Goal: Information Seeking & Learning: Learn about a topic

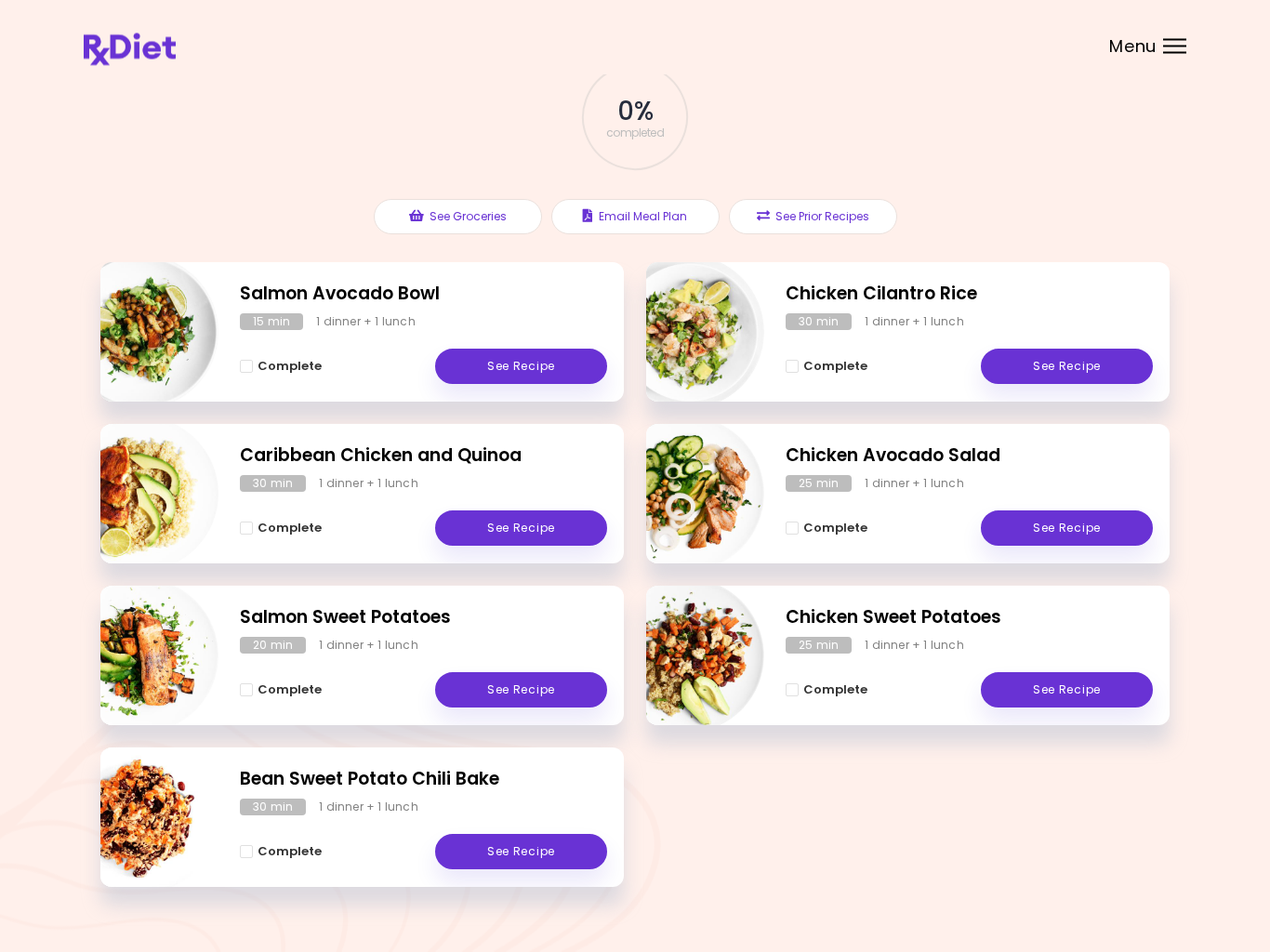
scroll to position [109, 0]
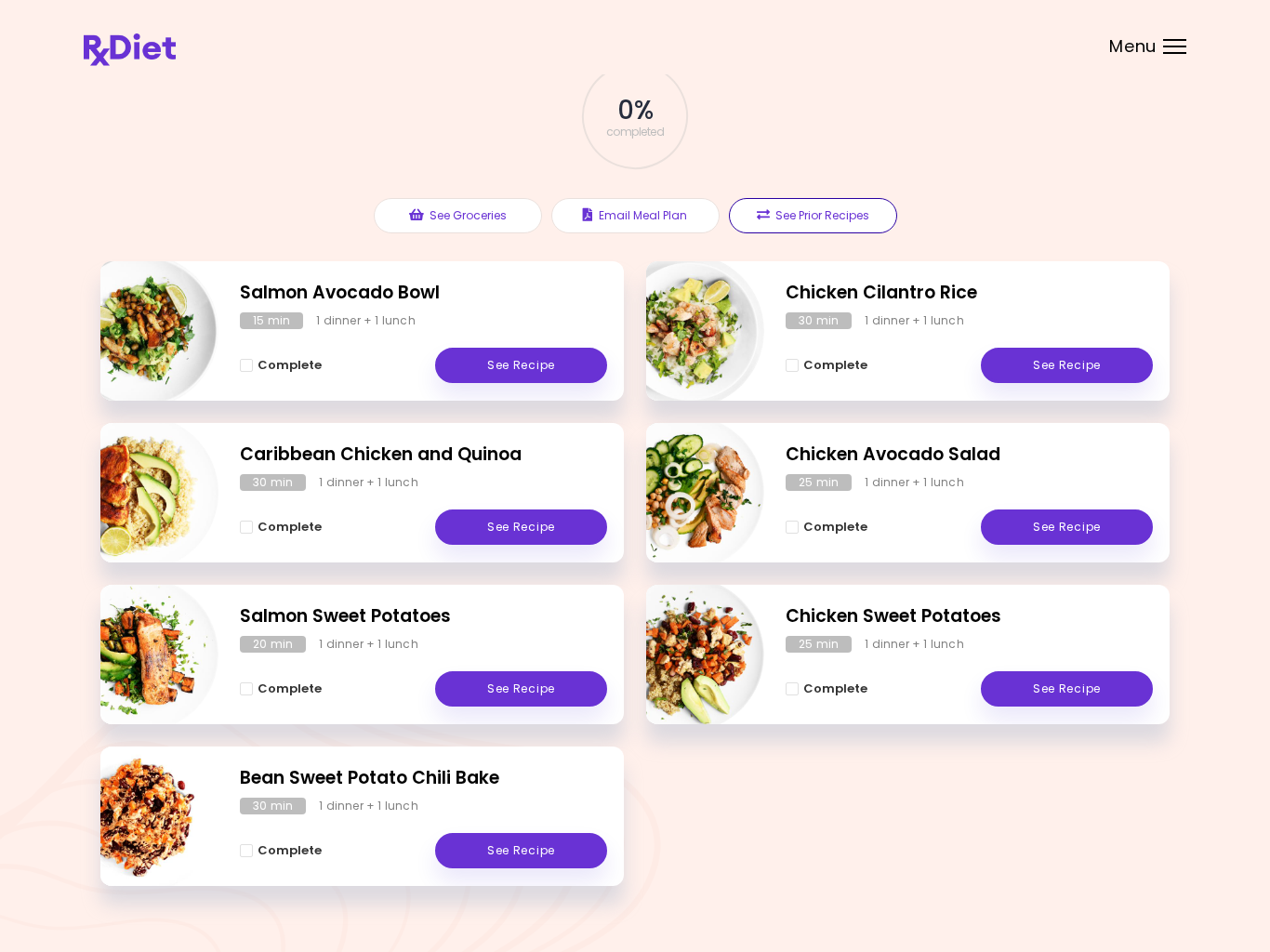
click at [845, 204] on button "See Prior Recipes" at bounding box center [813, 216] width 168 height 36
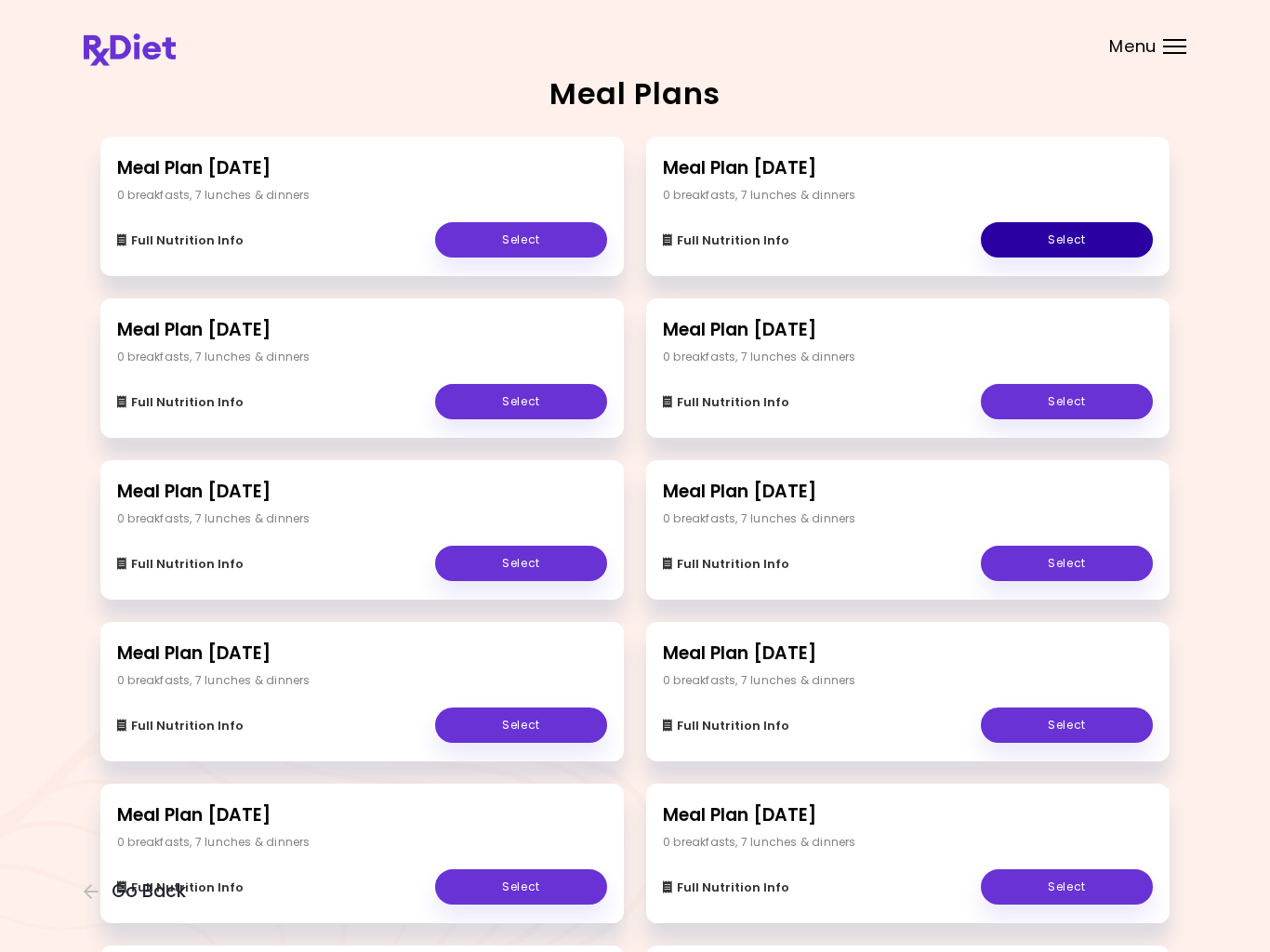
click at [1100, 235] on link "Select" at bounding box center [1067, 240] width 172 height 36
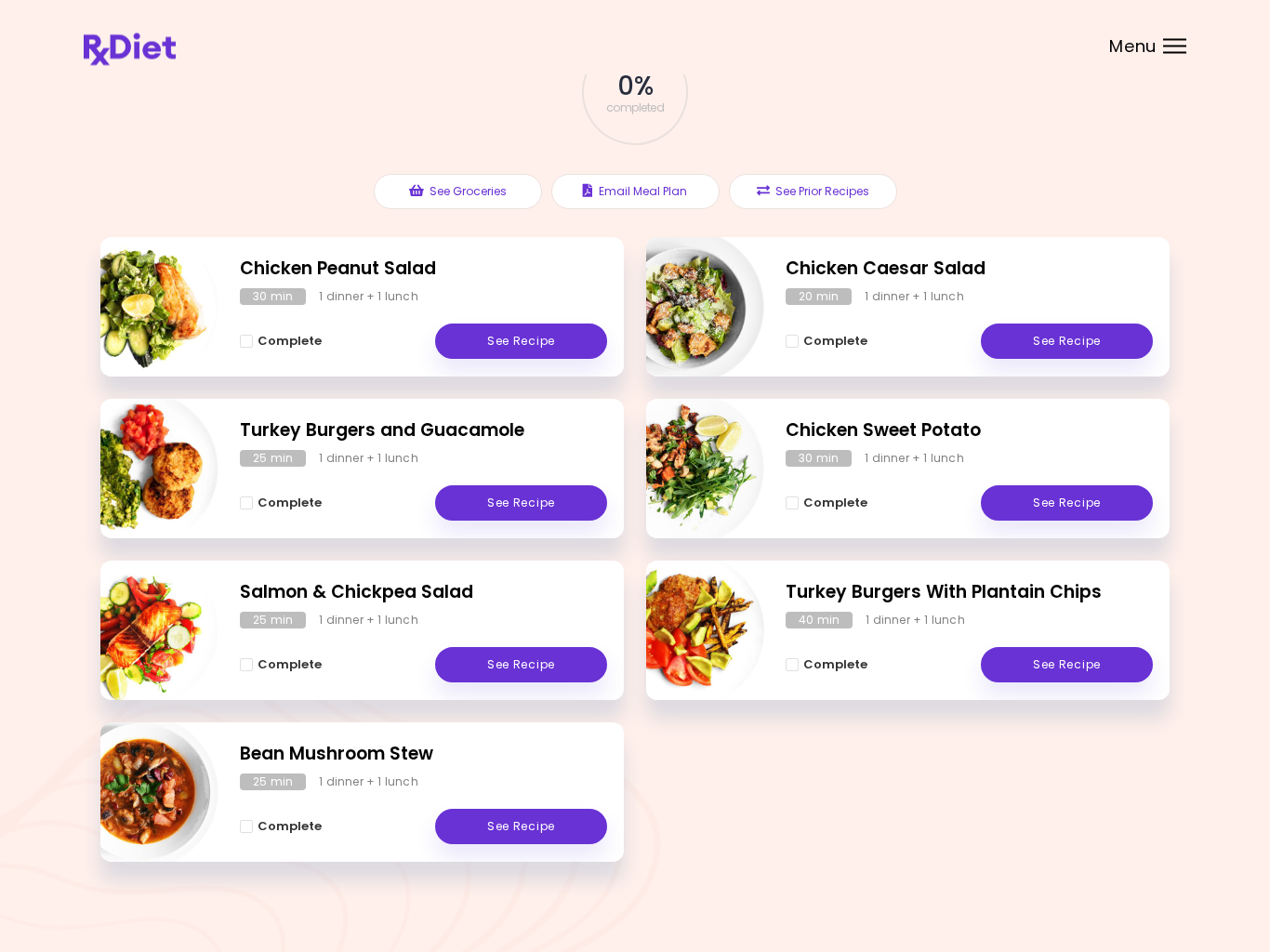
scroll to position [143, 0]
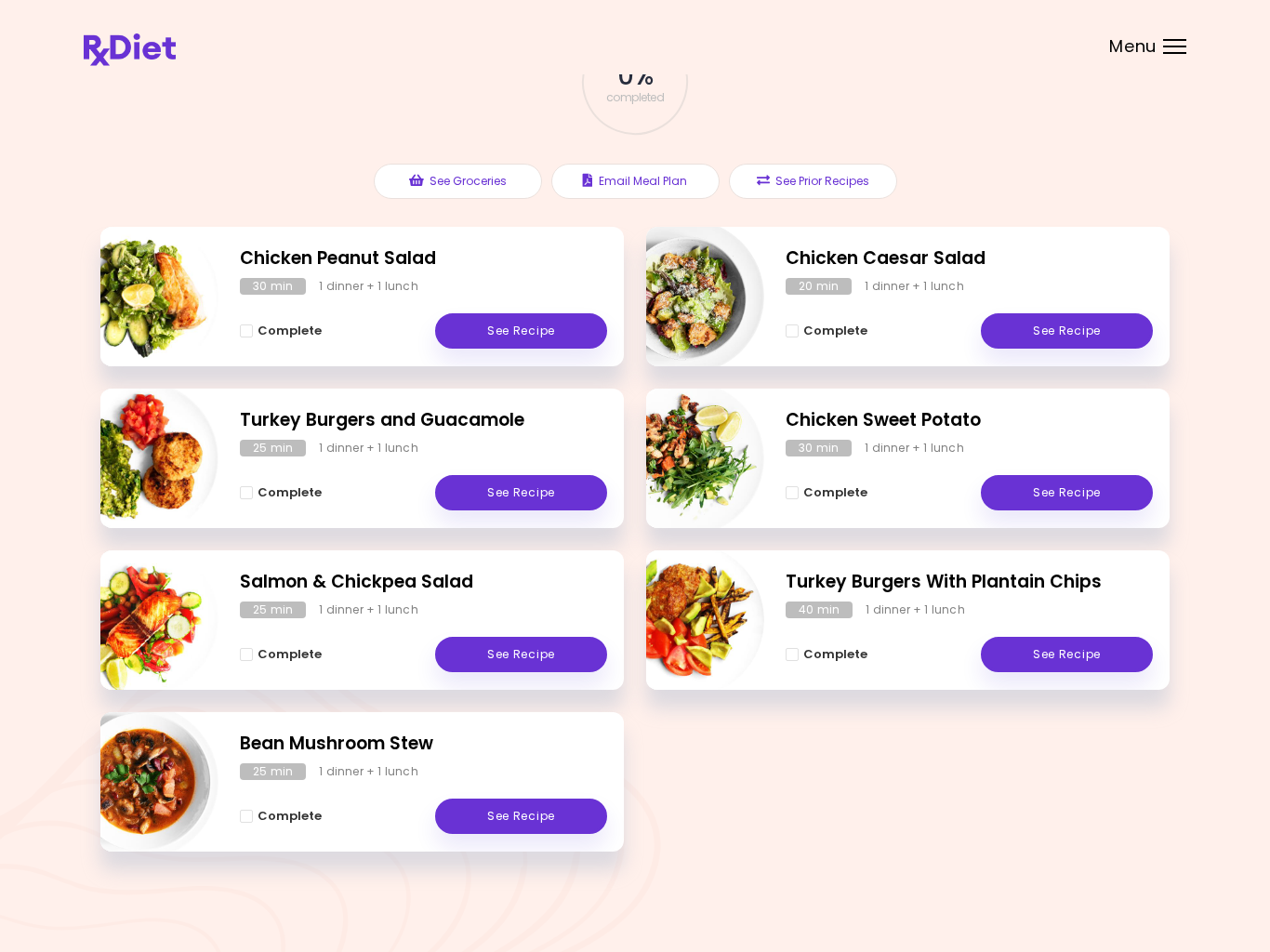
click at [851, 176] on button "See Prior Recipes" at bounding box center [813, 182] width 168 height 36
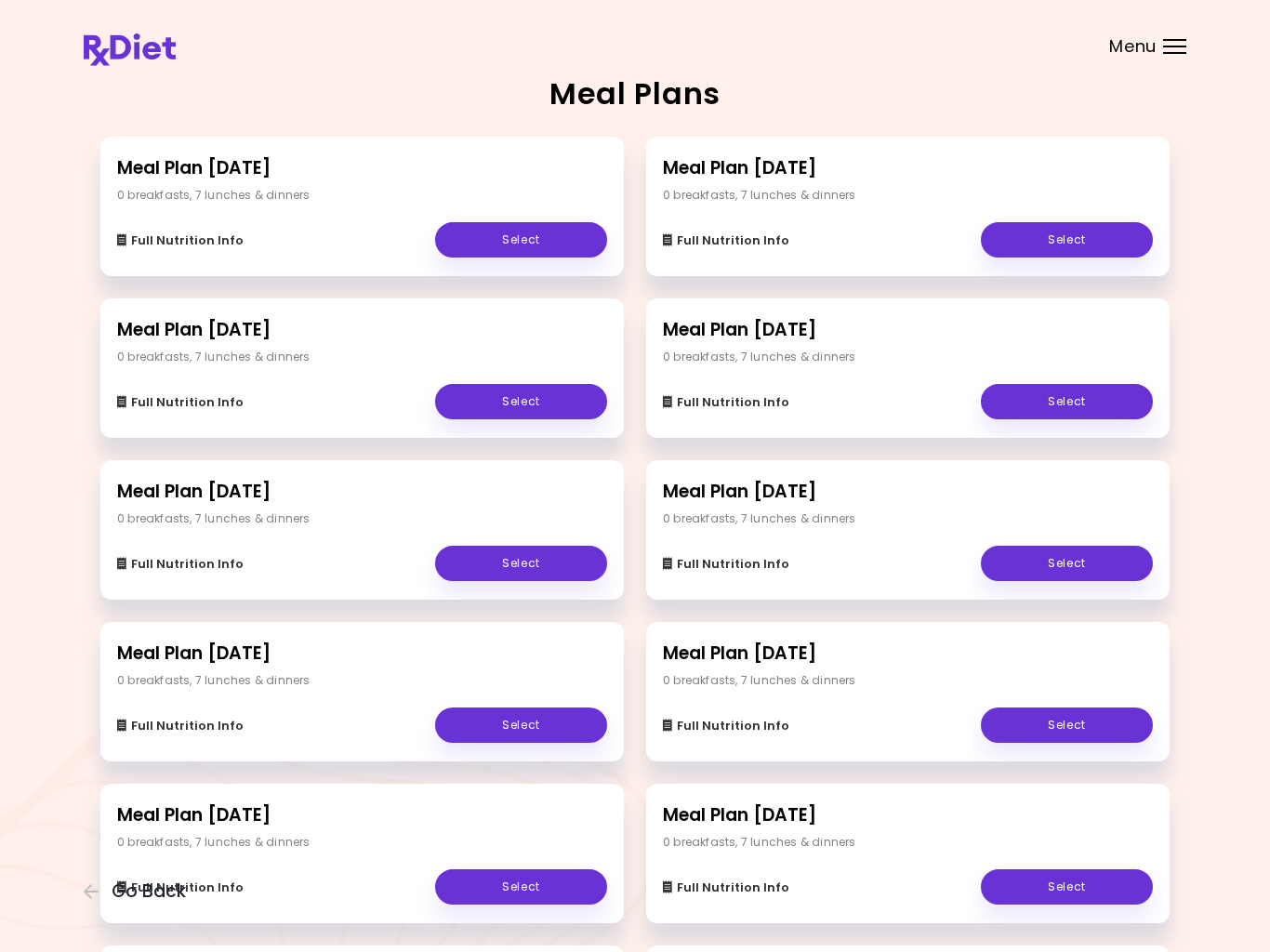
click at [555, 395] on link "Select" at bounding box center [521, 402] width 172 height 36
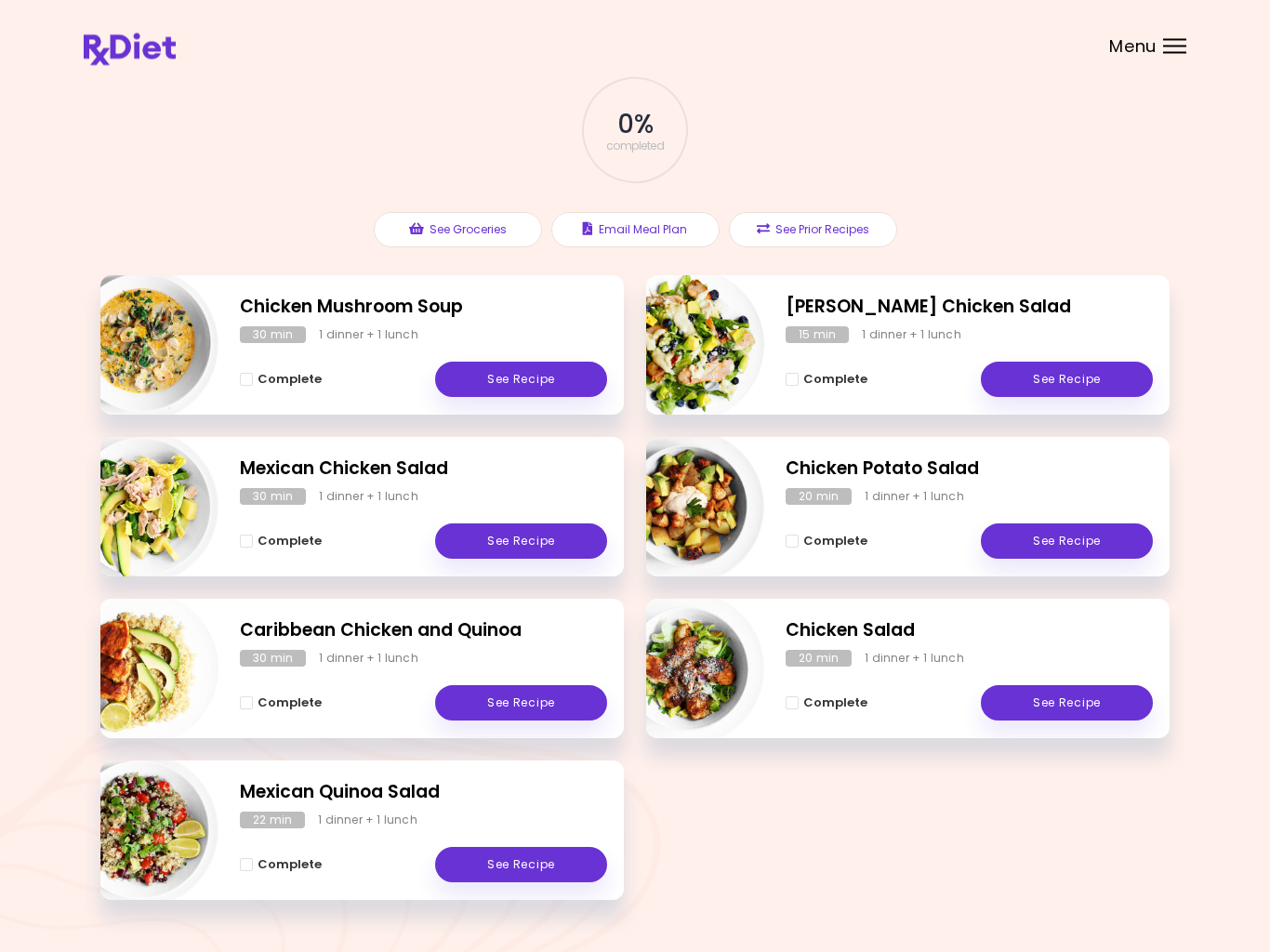
scroll to position [95, 0]
click at [844, 227] on button "See Prior Recipes" at bounding box center [813, 229] width 168 height 36
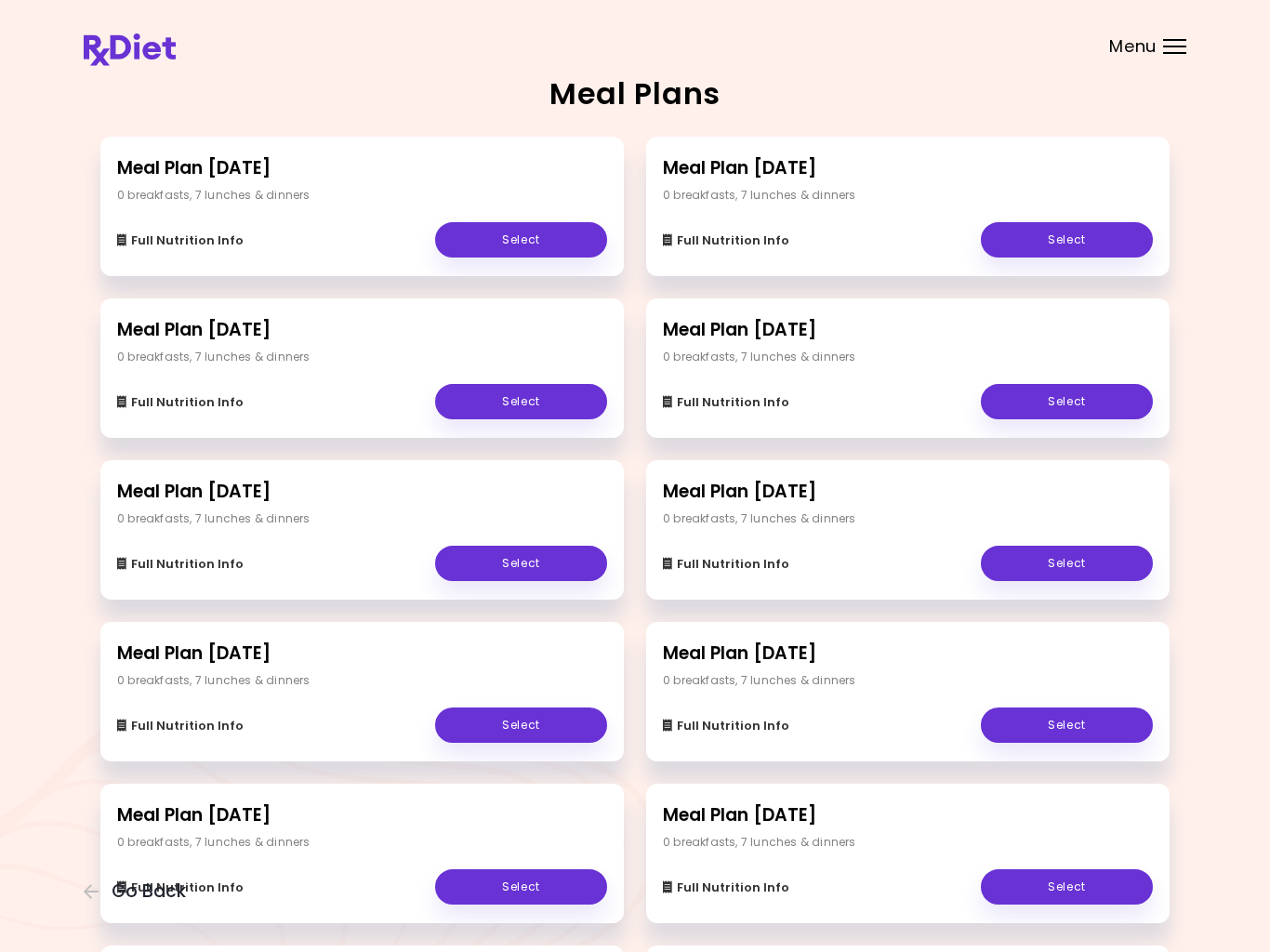
click at [541, 231] on link "Select" at bounding box center [521, 240] width 172 height 36
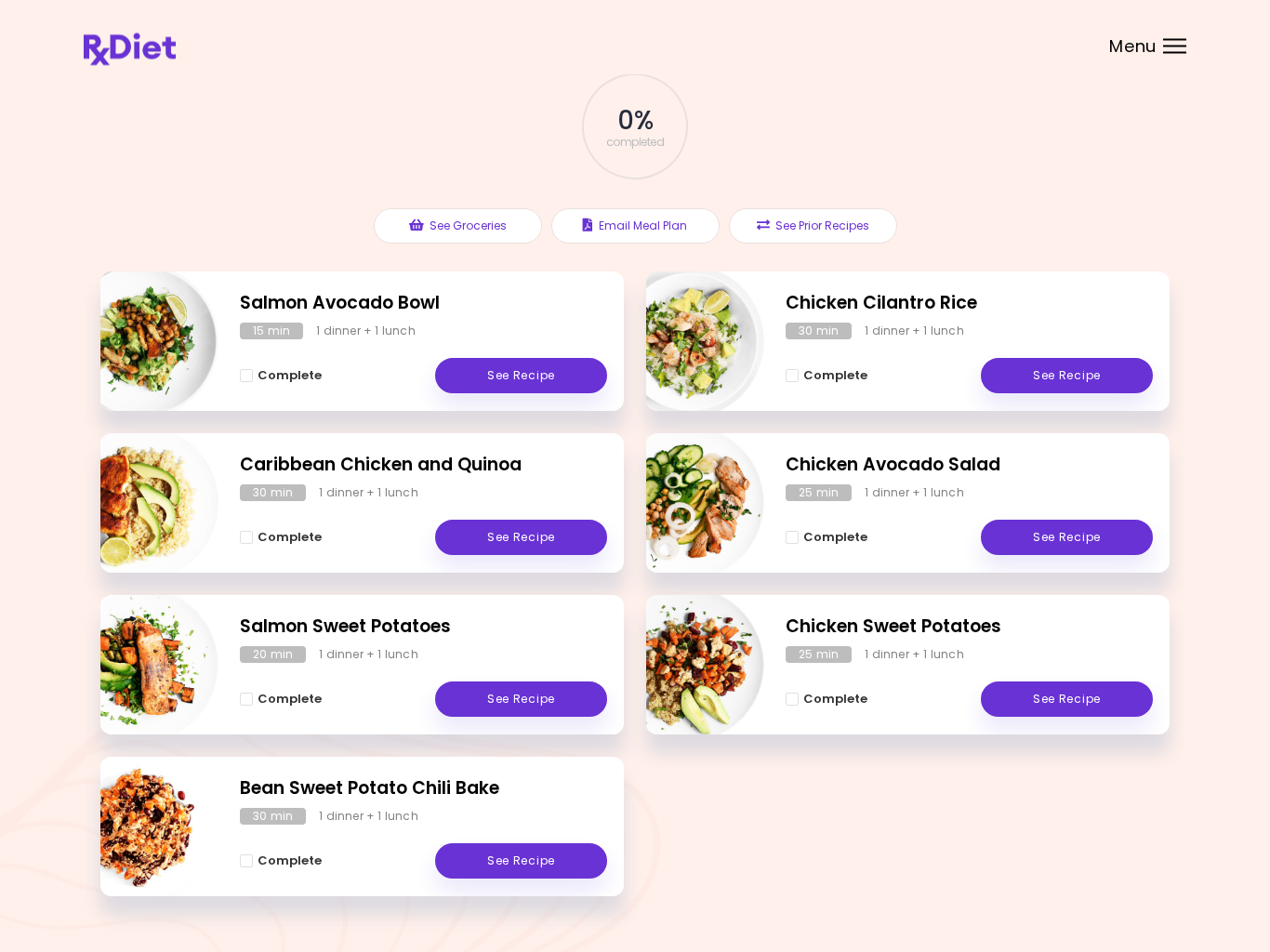
scroll to position [114, 0]
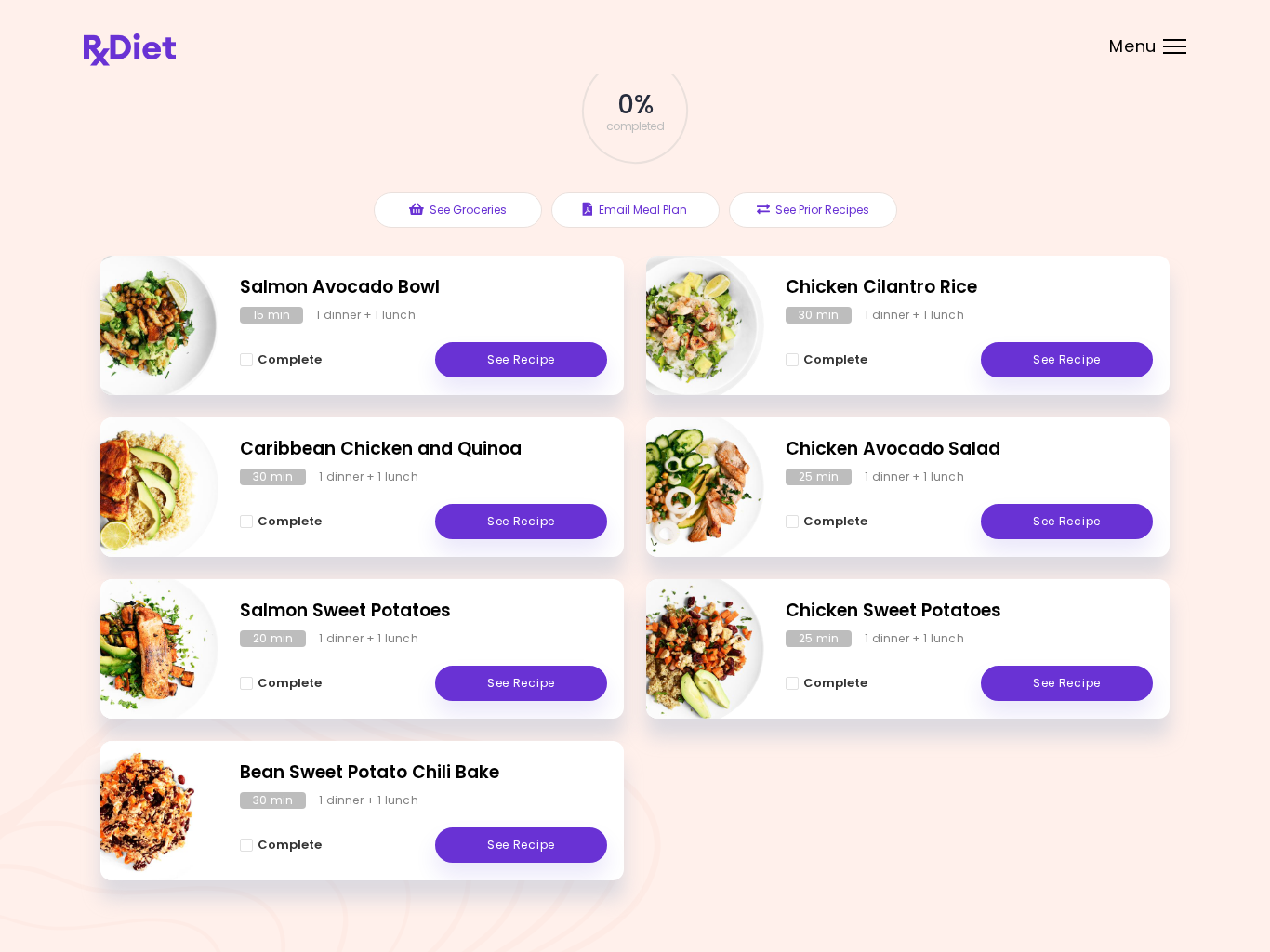
click at [1072, 355] on link "See Recipe" at bounding box center [1067, 360] width 172 height 36
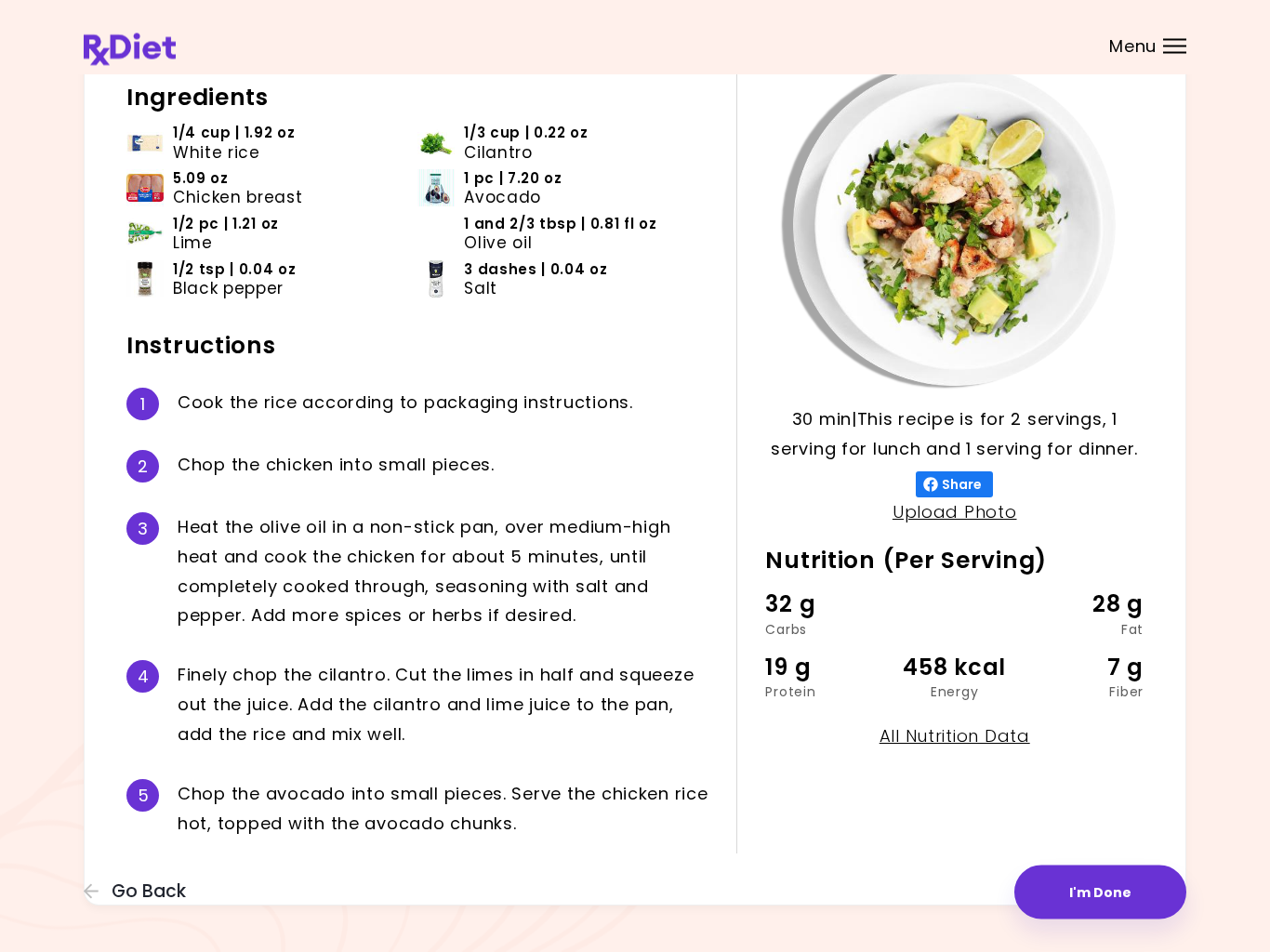
scroll to position [144, 0]
